Goal: Find specific page/section: Find specific page/section

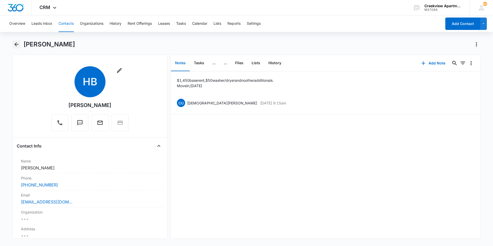
click at [20, 46] on button "Back" at bounding box center [16, 44] width 8 height 8
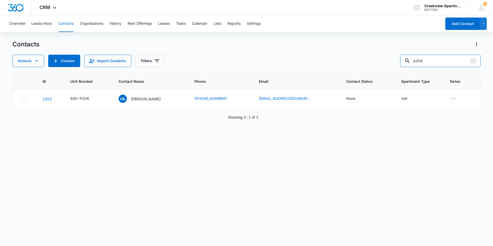
drag, startPoint x: 436, startPoint y: 60, endPoint x: 401, endPoint y: 62, distance: 34.6
click at [401, 62] on div "Actions Contact Import Contacts Filters p204" at bounding box center [246, 61] width 468 height 12
click at [436, 61] on input "p204" at bounding box center [440, 61] width 80 height 12
type input "p"
type input "b202"
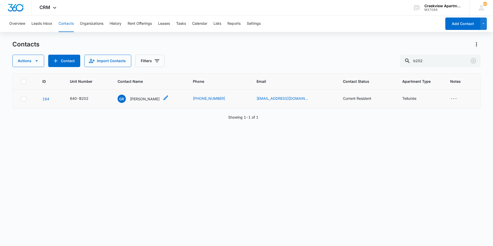
click at [153, 97] on p "[PERSON_NAME]" at bounding box center [145, 98] width 30 height 5
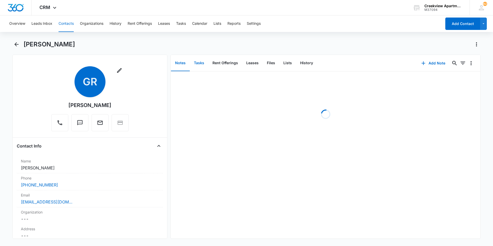
click at [198, 67] on button "Tasks" at bounding box center [199, 63] width 19 height 16
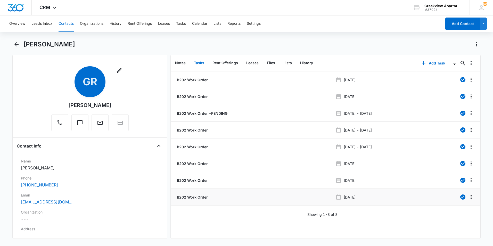
click at [198, 198] on p "B202 Work Order" at bounding box center [192, 197] width 32 height 5
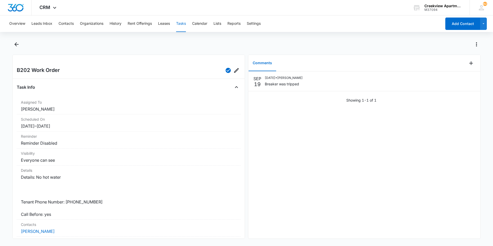
click at [21, 45] on div at bounding box center [246, 47] width 468 height 14
click at [19, 45] on icon "Back" at bounding box center [16, 44] width 6 height 6
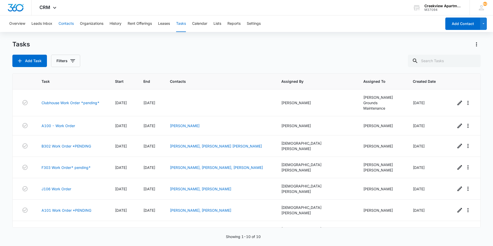
click at [69, 22] on button "Contacts" at bounding box center [66, 23] width 15 height 17
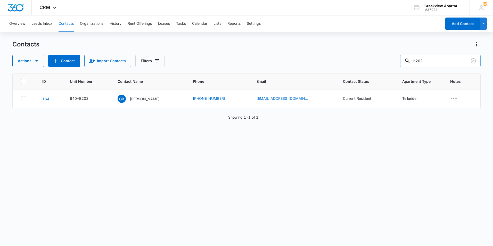
drag, startPoint x: 436, startPoint y: 59, endPoint x: 408, endPoint y: 60, distance: 28.2
click at [408, 60] on input "b202" at bounding box center [440, 61] width 80 height 12
type input "p101"
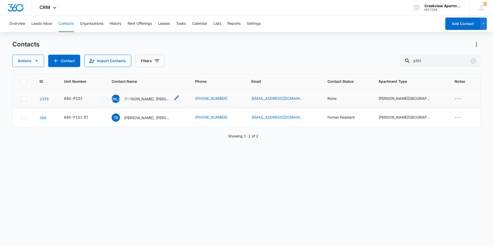
click at [161, 100] on p "[PERSON_NAME], [PERSON_NAME]" at bounding box center [147, 98] width 46 height 5
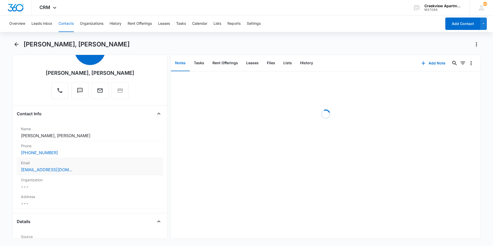
scroll to position [77, 0]
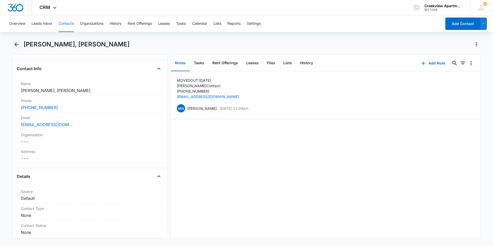
click at [16, 45] on icon "Back" at bounding box center [16, 44] width 6 height 6
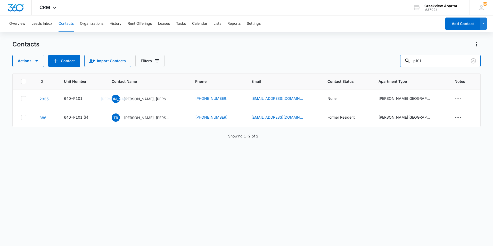
drag, startPoint x: 441, startPoint y: 60, endPoint x: 398, endPoint y: 58, distance: 43.1
click at [398, 58] on div "Actions Contact Import Contacts Filters p101" at bounding box center [246, 61] width 468 height 12
type input "b202"
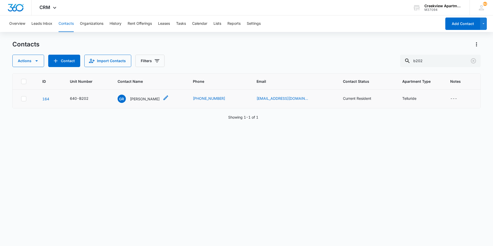
click at [142, 100] on p "[PERSON_NAME]" at bounding box center [145, 98] width 30 height 5
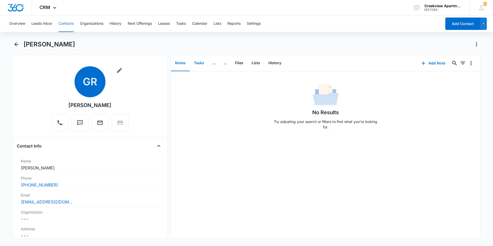
click at [202, 63] on button "Tasks" at bounding box center [199, 63] width 19 height 16
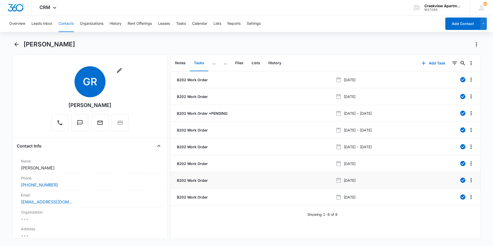
click at [190, 178] on p "B202 Work Order" at bounding box center [192, 180] width 32 height 5
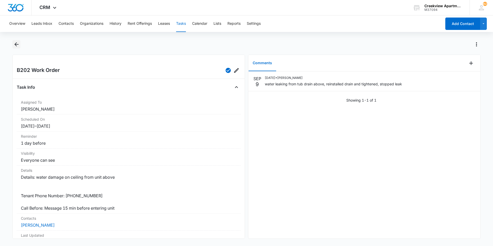
click at [15, 46] on icon "Back" at bounding box center [16, 44] width 6 height 6
click at [14, 43] on icon "Back" at bounding box center [16, 44] width 6 height 6
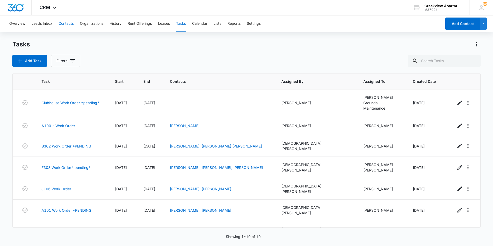
click at [65, 23] on button "Contacts" at bounding box center [66, 23] width 15 height 17
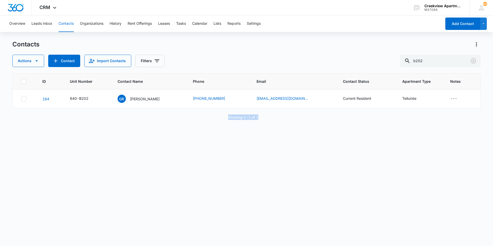
drag, startPoint x: 227, startPoint y: 117, endPoint x: 259, endPoint y: 118, distance: 32.0
click at [259, 118] on div "Showing 1-1 of 1" at bounding box center [246, 117] width 468 height 5
drag, startPoint x: 259, startPoint y: 118, endPoint x: 282, endPoint y: 169, distance: 55.5
click at [282, 169] on div "ID Unit Number Contact Name Phone Email Contact Status Apartment Type Notes 164…" at bounding box center [246, 156] width 468 height 166
click at [145, 99] on p "[PERSON_NAME]" at bounding box center [145, 98] width 30 height 5
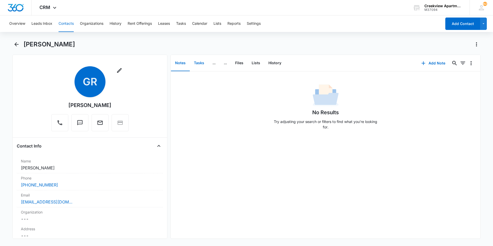
click at [200, 68] on button "Tasks" at bounding box center [199, 63] width 19 height 16
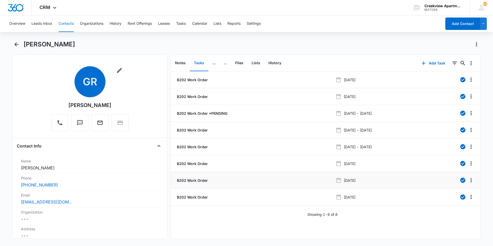
click at [201, 183] on p "B202 Work Order" at bounding box center [192, 180] width 32 height 5
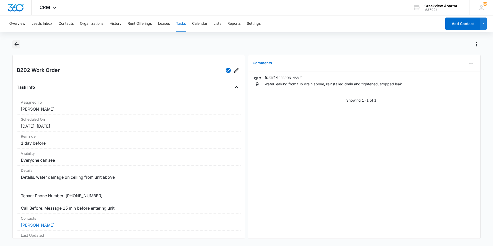
click at [15, 45] on icon "Back" at bounding box center [16, 44] width 4 height 4
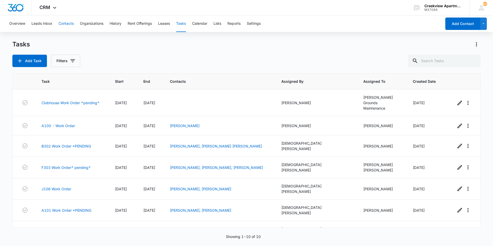
click at [67, 20] on button "Contacts" at bounding box center [66, 23] width 15 height 17
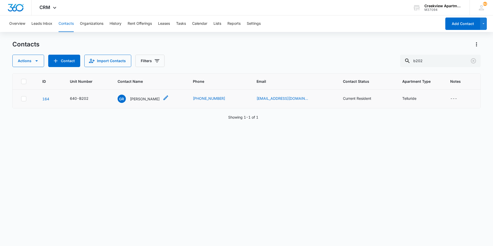
click at [152, 100] on p "[PERSON_NAME]" at bounding box center [145, 98] width 30 height 5
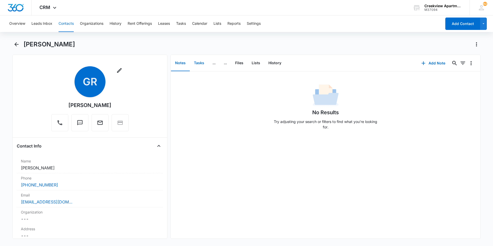
click at [199, 63] on button "Tasks" at bounding box center [199, 63] width 19 height 16
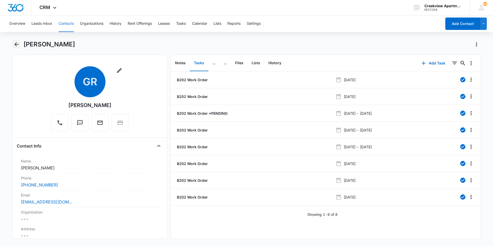
click at [13, 41] on icon "Back" at bounding box center [16, 44] width 6 height 6
